Goal: Task Accomplishment & Management: Use online tool/utility

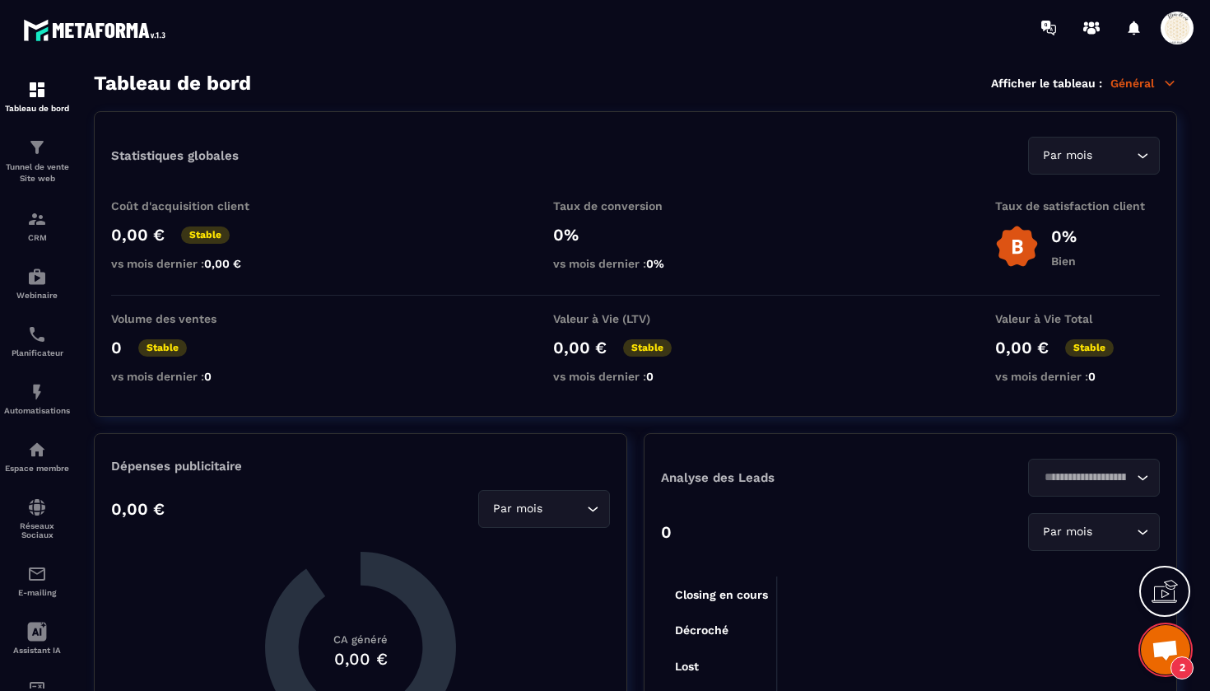
scroll to position [16812, 0]
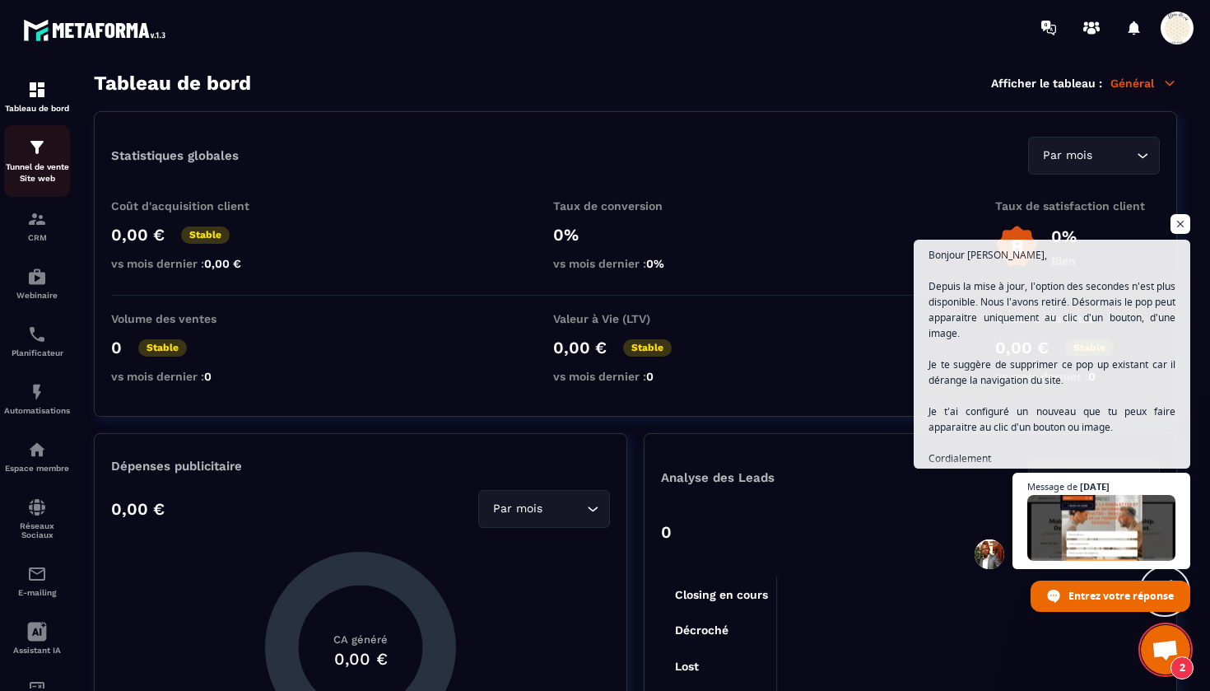
click at [46, 159] on div "Tunnel de vente Site web" at bounding box center [37, 160] width 66 height 47
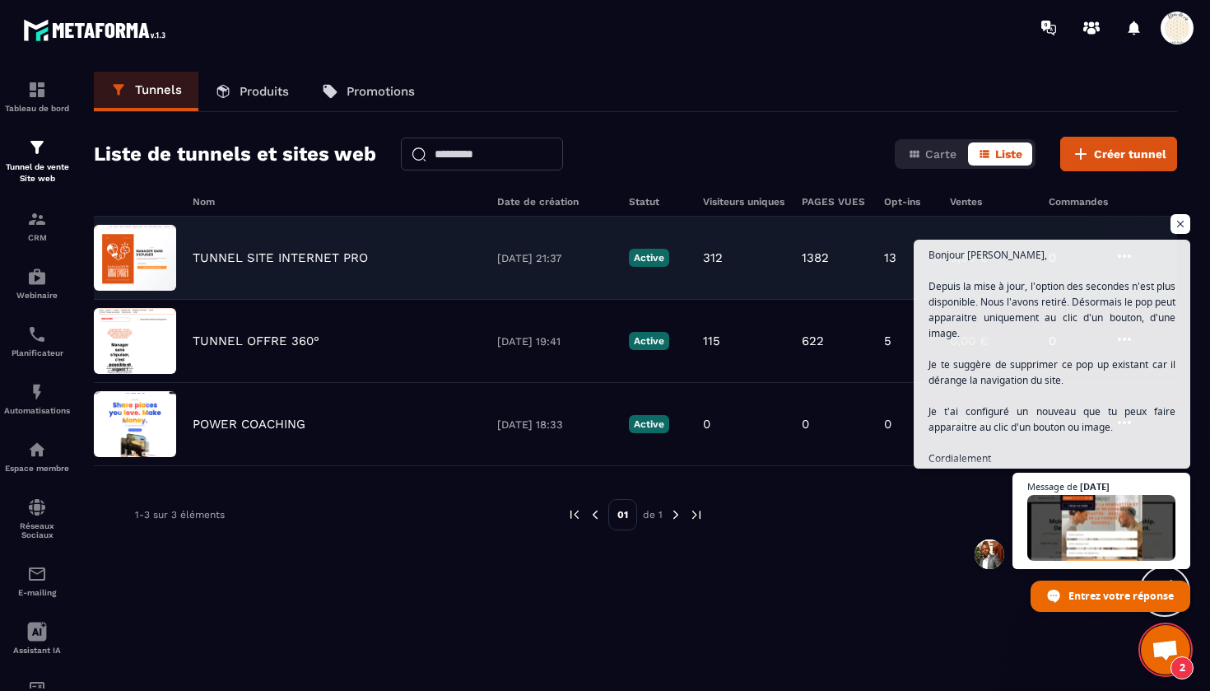
click at [262, 260] on p "TUNNEL SITE INTERNET PRO" at bounding box center [280, 257] width 175 height 15
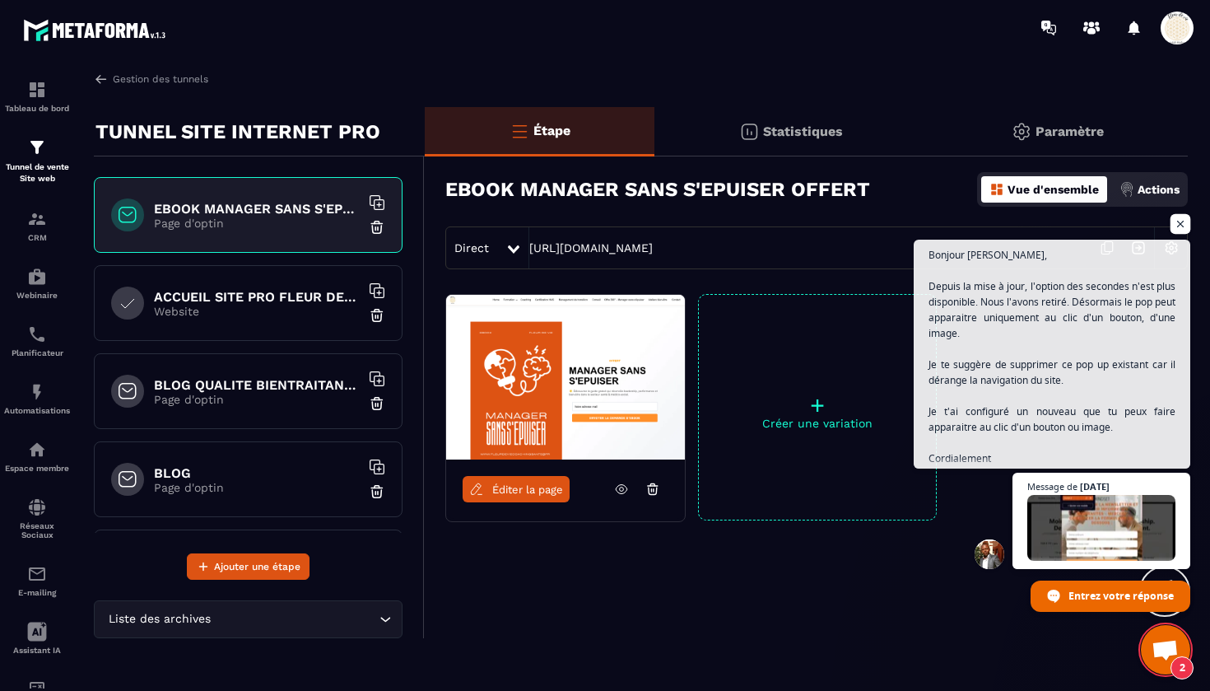
click at [1177, 221] on span "Ouvrir le chat" at bounding box center [1181, 224] width 21 height 21
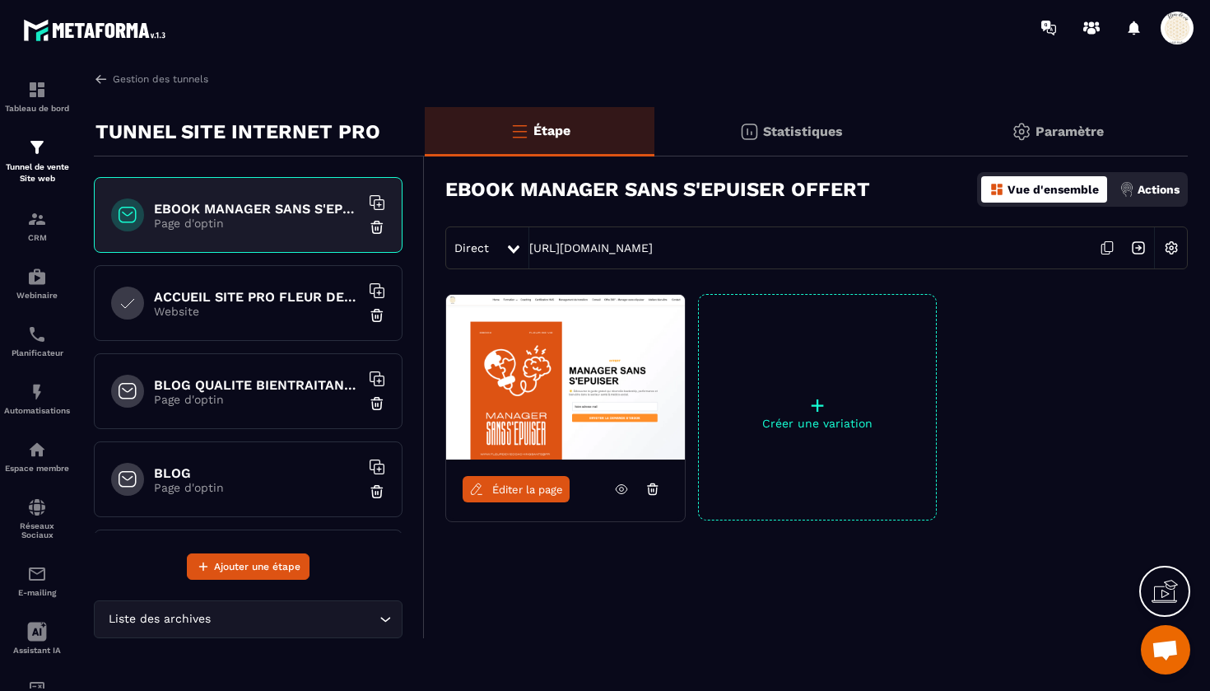
click at [513, 486] on span "Éditer la page" at bounding box center [527, 489] width 71 height 12
